Goal: Navigation & Orientation: Find specific page/section

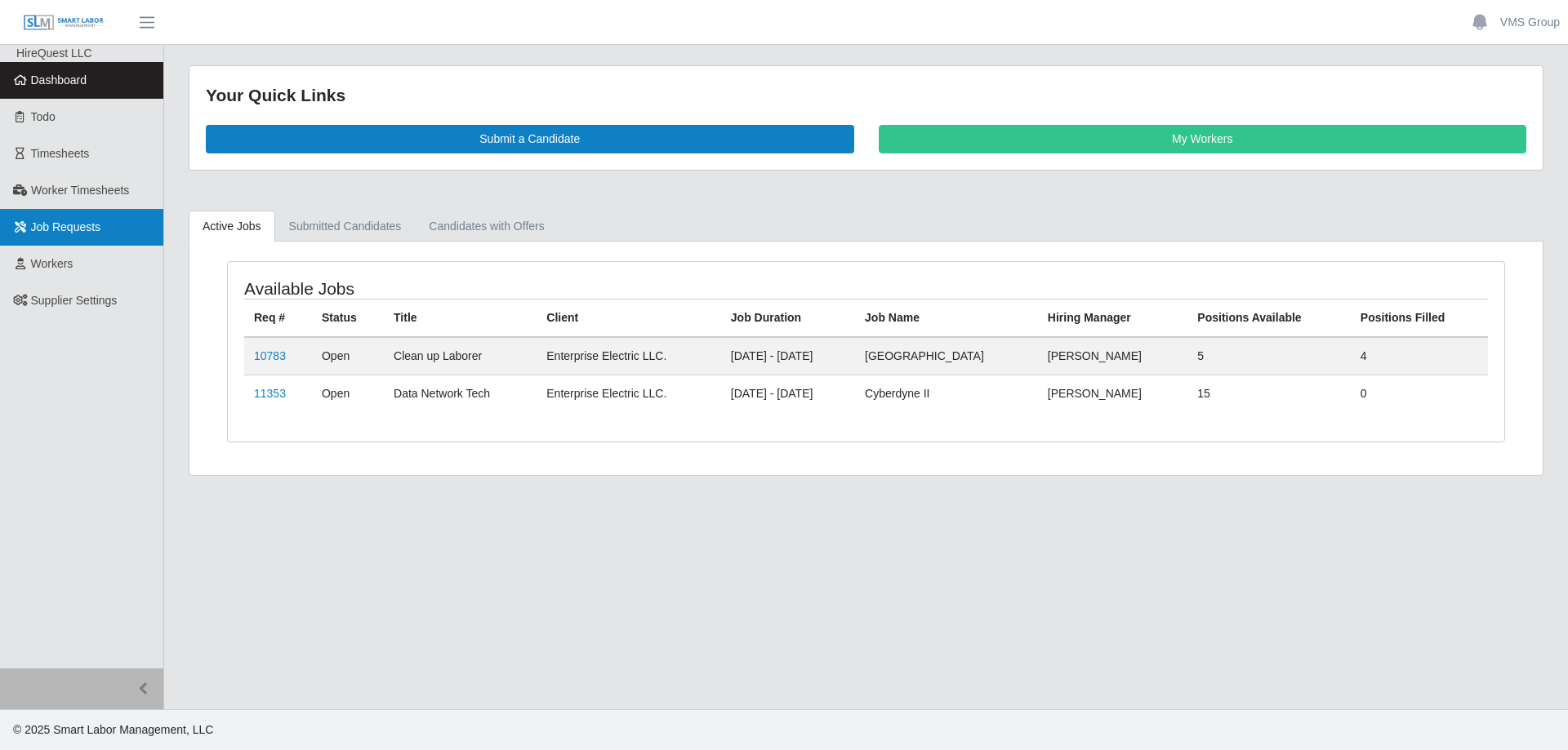
click at [67, 230] on span "Job Requests" at bounding box center [66, 227] width 70 height 13
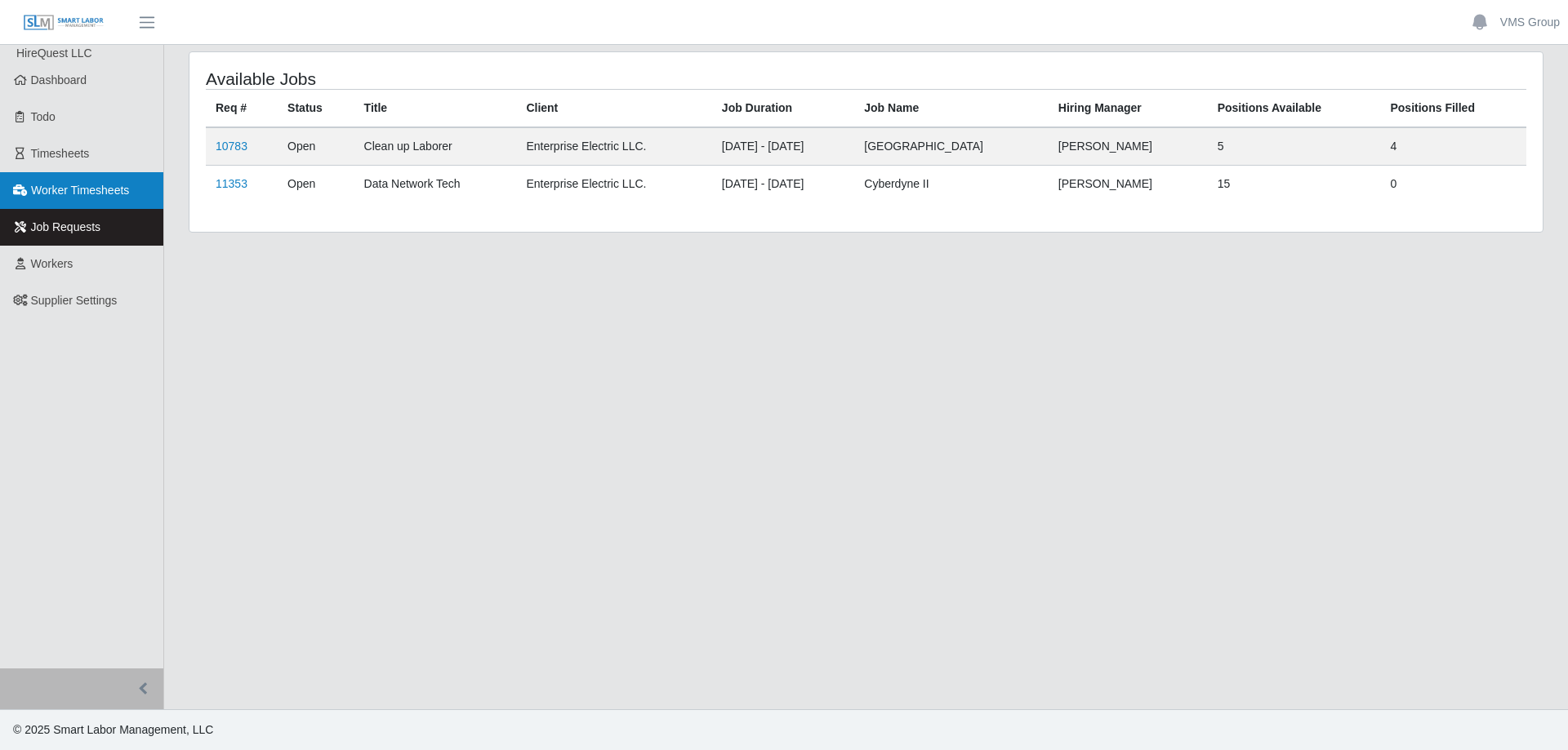
click at [75, 203] on link "Worker Timesheets" at bounding box center [81, 190] width 164 height 37
